Goal: Find contact information: Find contact information

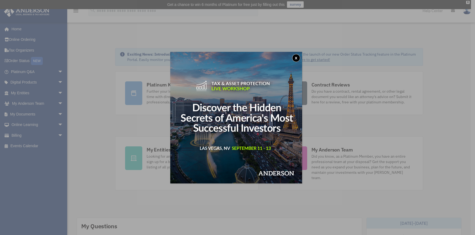
click at [296, 57] on button "x" at bounding box center [296, 58] width 8 height 8
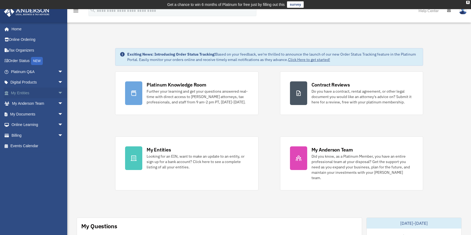
click at [51, 95] on link "My Entities arrow_drop_down" at bounding box center [38, 93] width 68 height 11
click at [58, 92] on span "arrow_drop_down" at bounding box center [63, 93] width 11 height 11
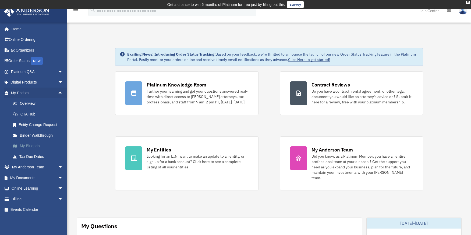
click at [40, 146] on link "My Blueprint" at bounding box center [40, 146] width 64 height 11
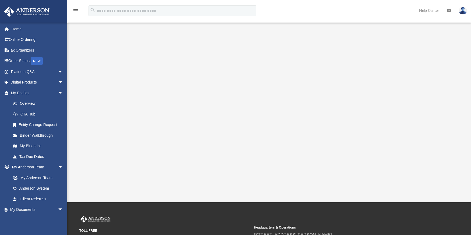
scroll to position [67, 0]
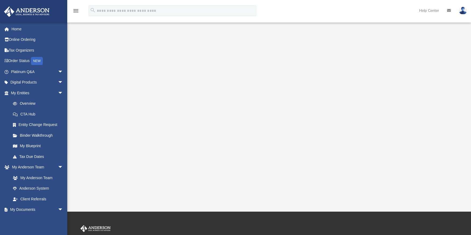
click at [446, 142] on div at bounding box center [269, 85] width 364 height 215
click at [22, 30] on link "Home" at bounding box center [38, 29] width 68 height 11
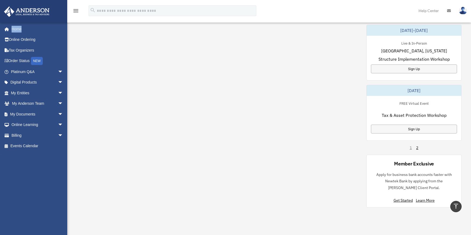
scroll to position [309, 0]
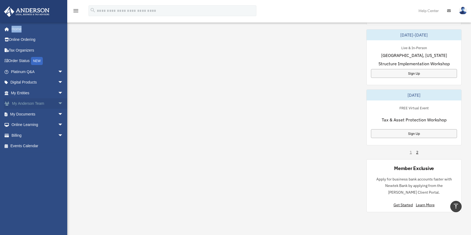
click at [58, 102] on span "arrow_drop_down" at bounding box center [63, 103] width 11 height 11
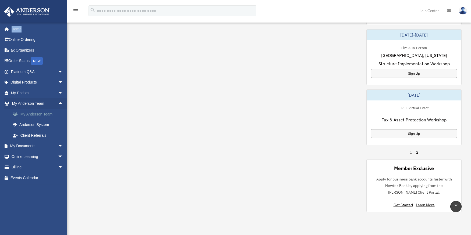
click at [50, 114] on link "My Anderson Team" at bounding box center [40, 114] width 64 height 11
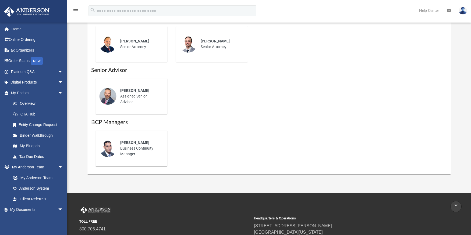
scroll to position [336, 0]
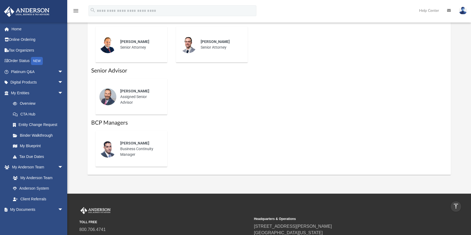
click at [130, 93] on span "[PERSON_NAME]" at bounding box center [134, 91] width 29 height 4
click at [111, 95] on img at bounding box center [107, 96] width 17 height 17
click at [123, 89] on span "[PERSON_NAME]" at bounding box center [134, 91] width 29 height 4
drag, startPoint x: 146, startPoint y: 92, endPoint x: 135, endPoint y: 95, distance: 11.1
click at [135, 95] on div "Corey Posgay Assigned Senior Advisor" at bounding box center [140, 97] width 47 height 24
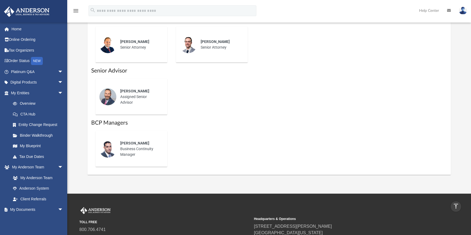
click at [206, 109] on div "Corey Posgay Assigned Senior Advisor" at bounding box center [269, 97] width 356 height 44
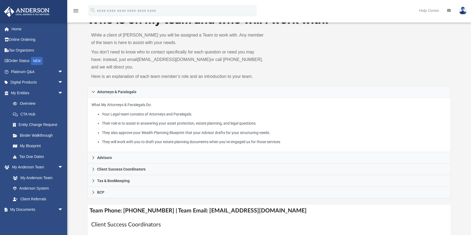
scroll to position [0, 0]
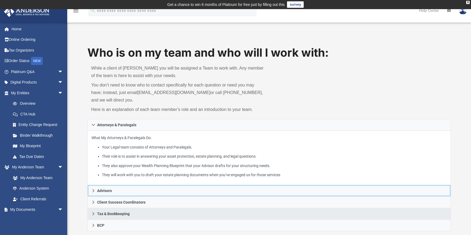
click at [136, 190] on link "Advisors" at bounding box center [269, 191] width 364 height 12
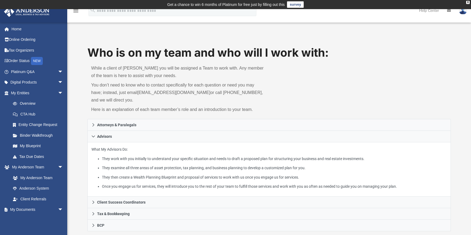
click at [448, 11] on icon at bounding box center [449, 11] width 4 height 4
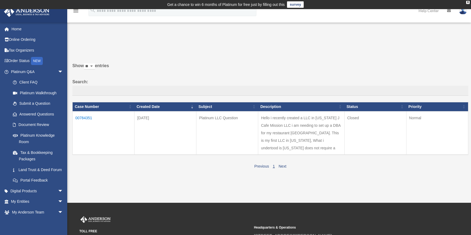
drag, startPoint x: 218, startPoint y: 116, endPoint x: 252, endPoint y: 117, distance: 33.9
click at [249, 117] on td "Platinum LLC Question" at bounding box center [227, 133] width 62 height 44
click at [262, 79] on label "Search:" at bounding box center [270, 87] width 396 height 18
click at [262, 86] on input "Search:" at bounding box center [270, 91] width 396 height 10
click at [467, 2] on div "X" at bounding box center [467, 2] width 3 height 3
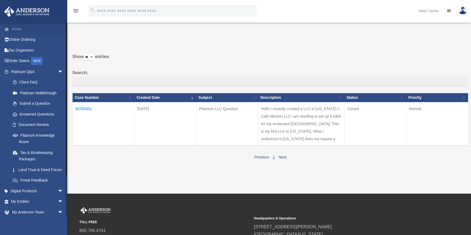
click at [22, 31] on link "Home" at bounding box center [38, 29] width 68 height 11
click at [451, 12] on link at bounding box center [449, 10] width 12 height 21
click at [449, 10] on icon at bounding box center [449, 11] width 4 height 4
click at [460, 10] on img at bounding box center [463, 11] width 8 height 8
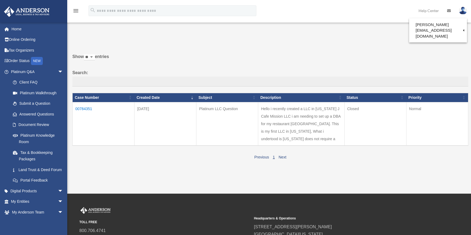
click at [450, 50] on div "Show ** ** ** *** entries Search: Case Number Created Date Subject Description …" at bounding box center [270, 105] width 396 height 111
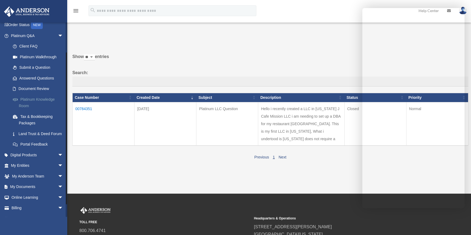
scroll to position [37, 0]
click at [58, 181] on span "arrow_drop_down" at bounding box center [63, 175] width 11 height 11
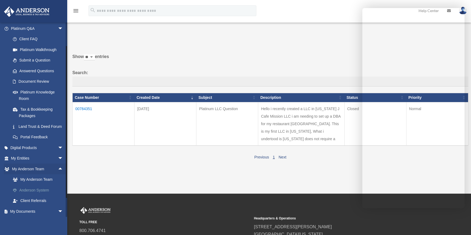
scroll to position [46, 0]
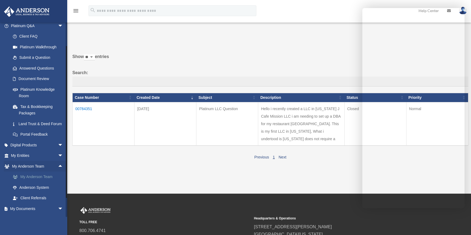
click at [45, 183] on link "My Anderson Team" at bounding box center [40, 177] width 64 height 11
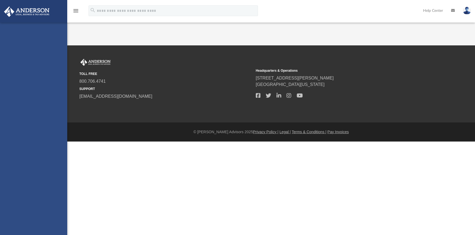
click at [410, 163] on html "X Get a chance to win 6 months of Platinum for free just by filling out this su…" at bounding box center [237, 81] width 475 height 163
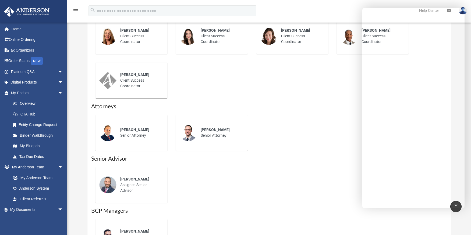
scroll to position [307, 0]
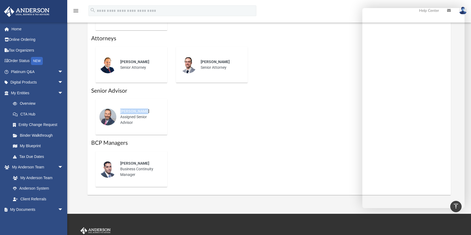
drag, startPoint x: 144, startPoint y: 112, endPoint x: 121, endPoint y: 111, distance: 23.2
click at [121, 111] on div "[PERSON_NAME]" at bounding box center [140, 112] width 40 height 6
copy span "[PERSON_NAME]"
drag, startPoint x: 122, startPoint y: 111, endPoint x: 272, endPoint y: 125, distance: 150.5
click at [270, 125] on div "Corey Posgay Assigned Senior Advisor" at bounding box center [269, 117] width 356 height 44
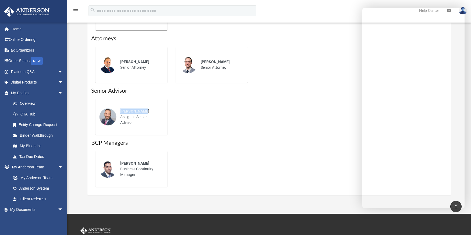
click at [288, 73] on div "Tyson Wade Senior Attorney Preston Knight Senior Attorney" at bounding box center [269, 65] width 356 height 44
click at [304, 74] on div "Tyson Wade Senior Attorney Preston Knight Senior Attorney" at bounding box center [269, 65] width 356 height 44
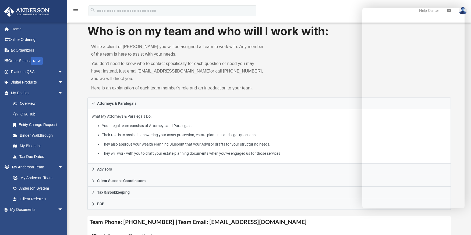
scroll to position [0, 0]
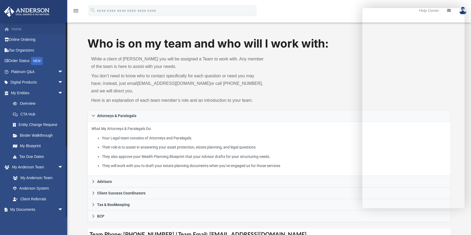
click at [20, 28] on link "Home" at bounding box center [38, 29] width 68 height 11
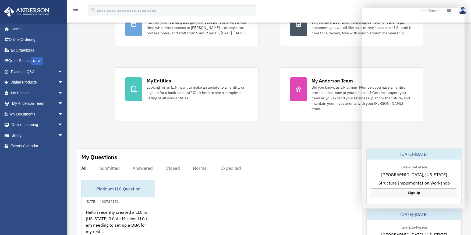
scroll to position [66, 0]
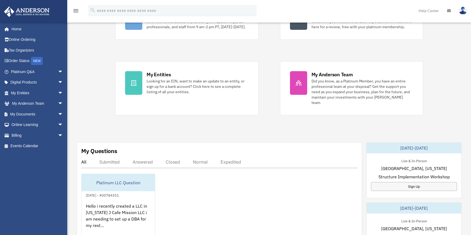
click at [256, 111] on div "Exciting News: Introducing Order Status Tracking! Based on your feedback, we're…" at bounding box center [269, 209] width 412 height 500
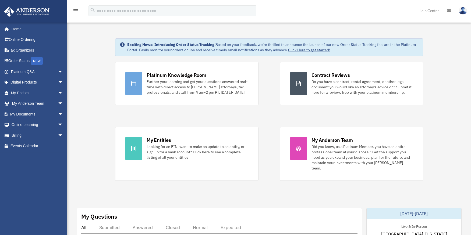
scroll to position [0, 0]
